Goal: Task Accomplishment & Management: Manage account settings

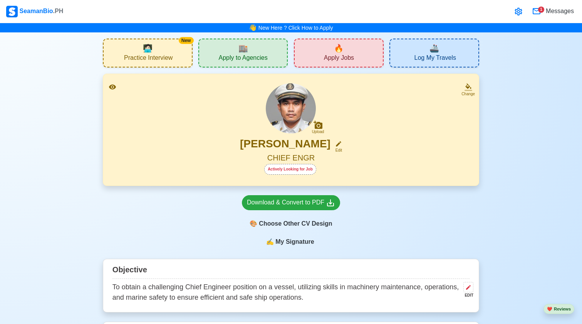
click at [328, 146] on div "[PERSON_NAME] Edit" at bounding box center [291, 145] width 357 height 16
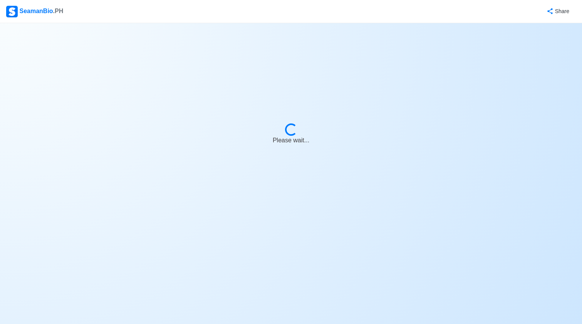
select select "Actively Looking for Job"
select select "Visible for Hiring"
select select "Married"
select select "[DEMOGRAPHIC_DATA]"
select select "PH"
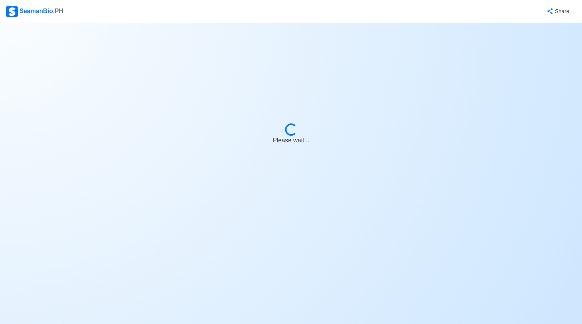
select select "1"
select select "3"
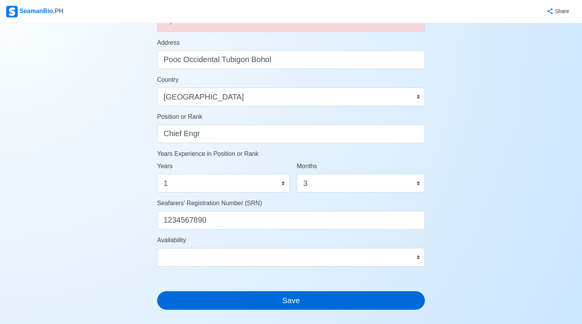
scroll to position [393, 0]
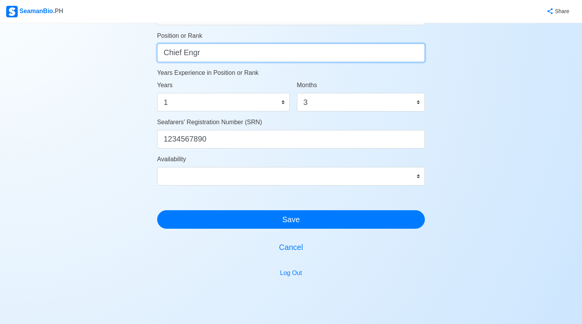
click at [193, 55] on input "Chief Engr" at bounding box center [291, 53] width 268 height 18
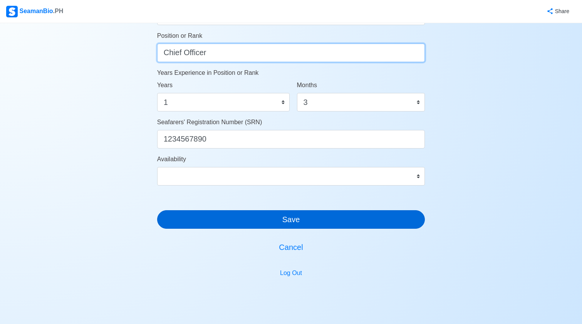
type input "Chief Officer"
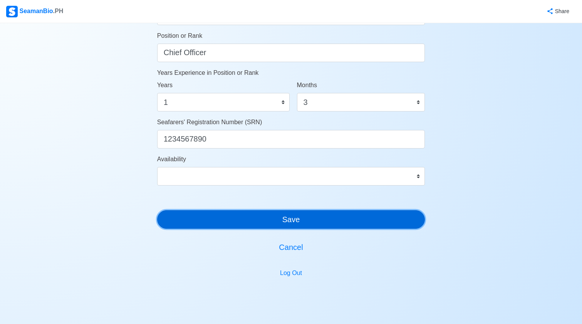
click at [269, 220] on button "Save" at bounding box center [291, 219] width 268 height 18
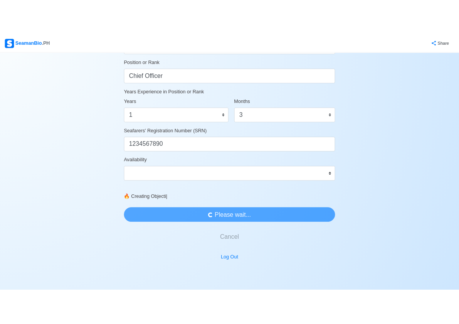
scroll to position [0, 0]
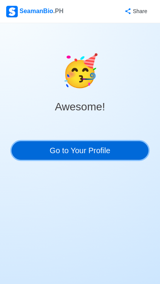
click at [66, 156] on link "Go to Your Profile" at bounding box center [80, 150] width 136 height 18
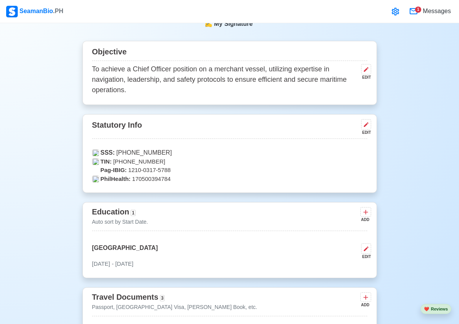
scroll to position [311, 0]
click at [397, 13] on icon at bounding box center [395, 12] width 7 height 8
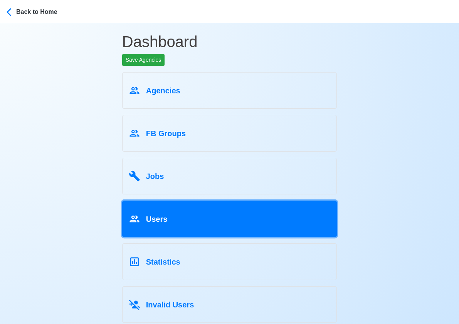
click at [155, 224] on div "Users" at bounding box center [230, 217] width 202 height 15
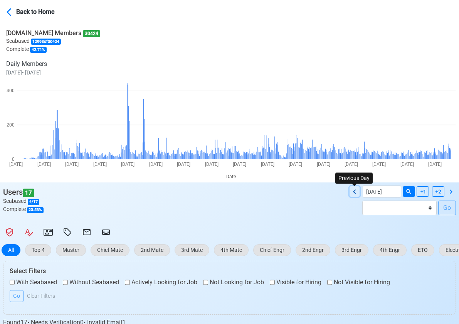
click at [351, 192] on icon at bounding box center [354, 191] width 9 height 9
click at [357, 191] on icon at bounding box center [354, 191] width 9 height 9
click at [449, 191] on icon at bounding box center [450, 191] width 9 height 9
type input "[DATE]"
